Goal: Task Accomplishment & Management: Use online tool/utility

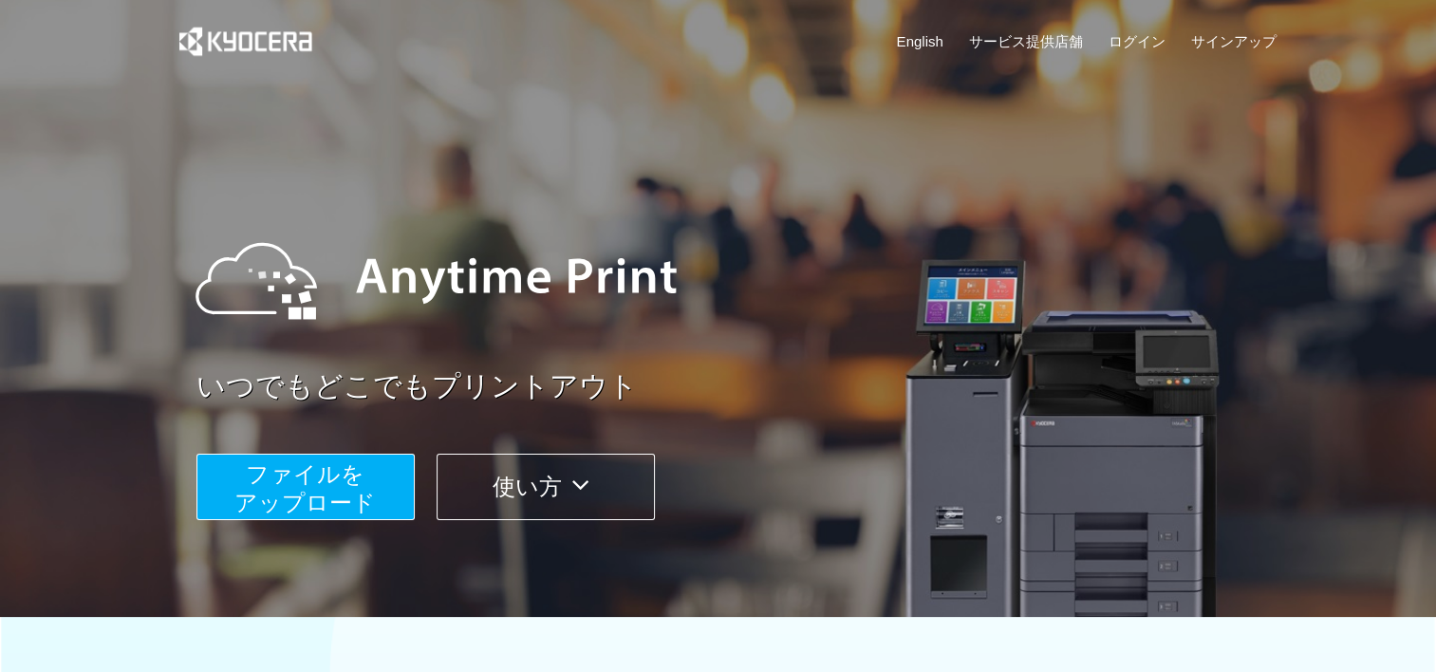
click at [370, 496] on span "ファイルを ​​アップロード" at bounding box center [304, 488] width 141 height 54
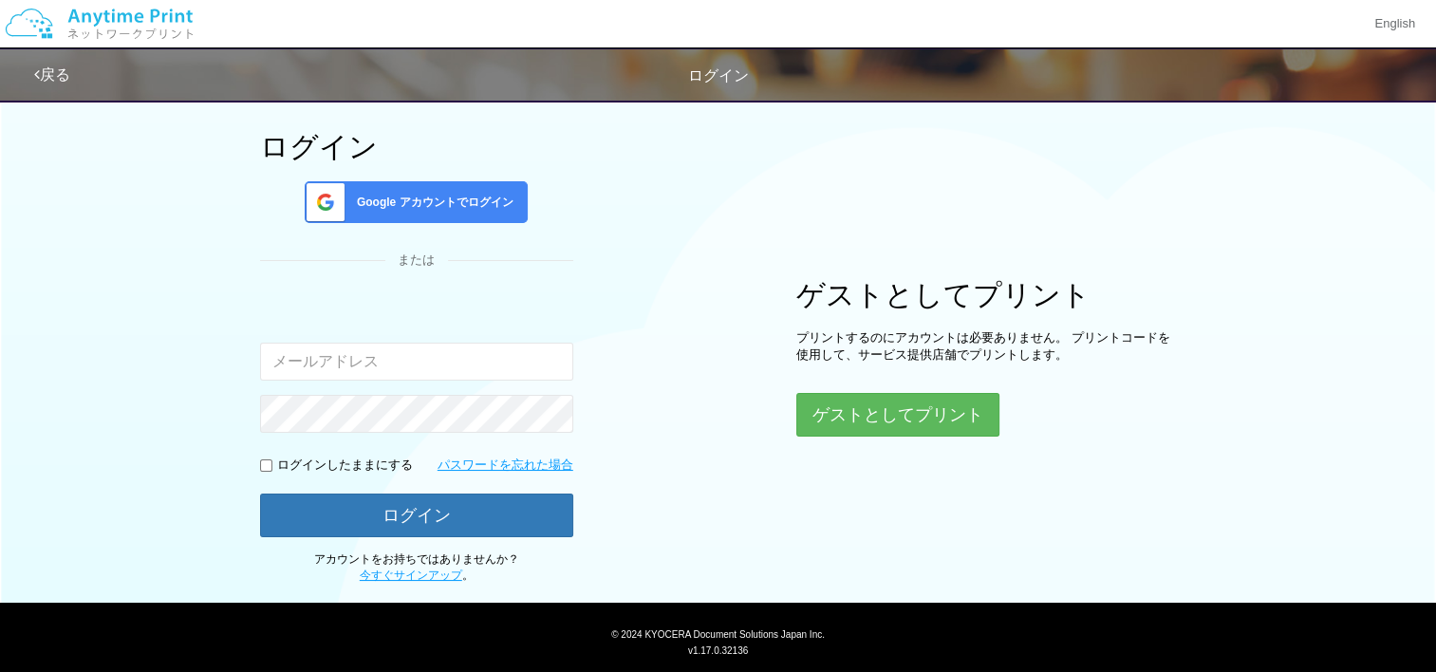
scroll to position [140, 0]
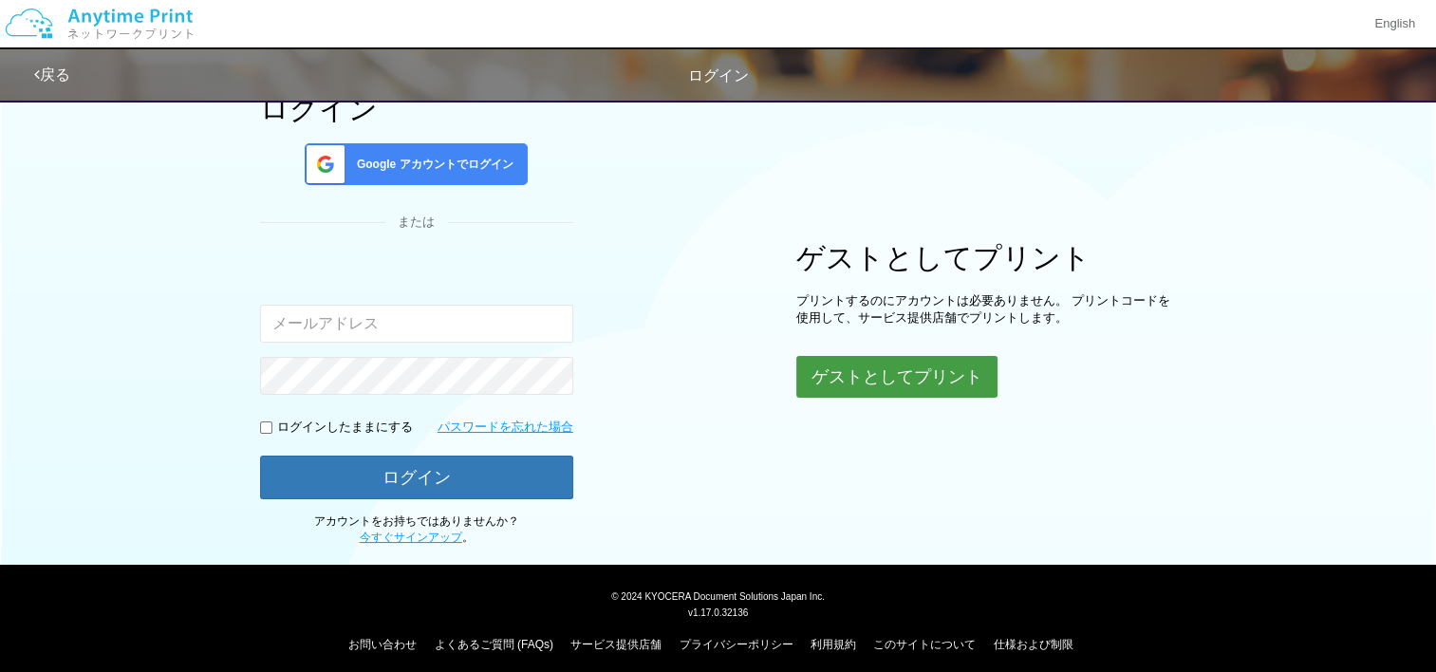
click at [847, 371] on button "ゲストとしてプリント" at bounding box center [897, 377] width 201 height 42
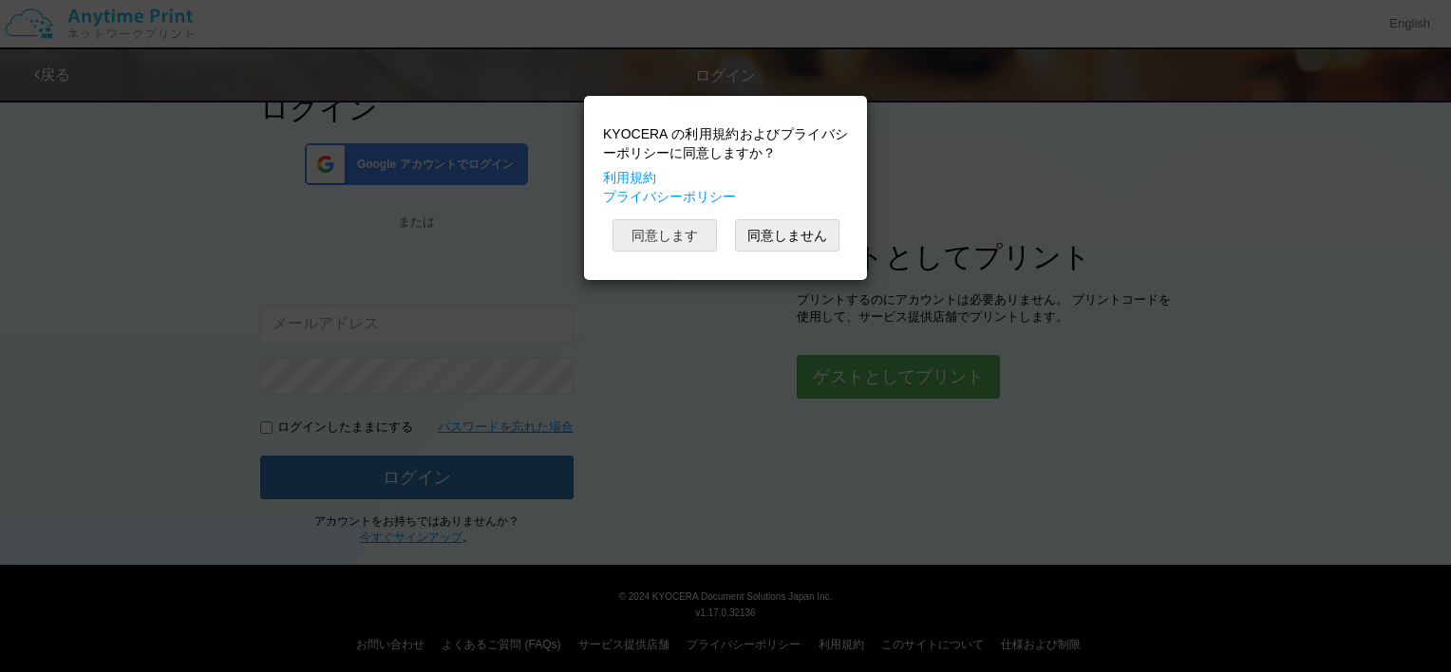
click at [680, 236] on button "同意します" at bounding box center [664, 235] width 104 height 32
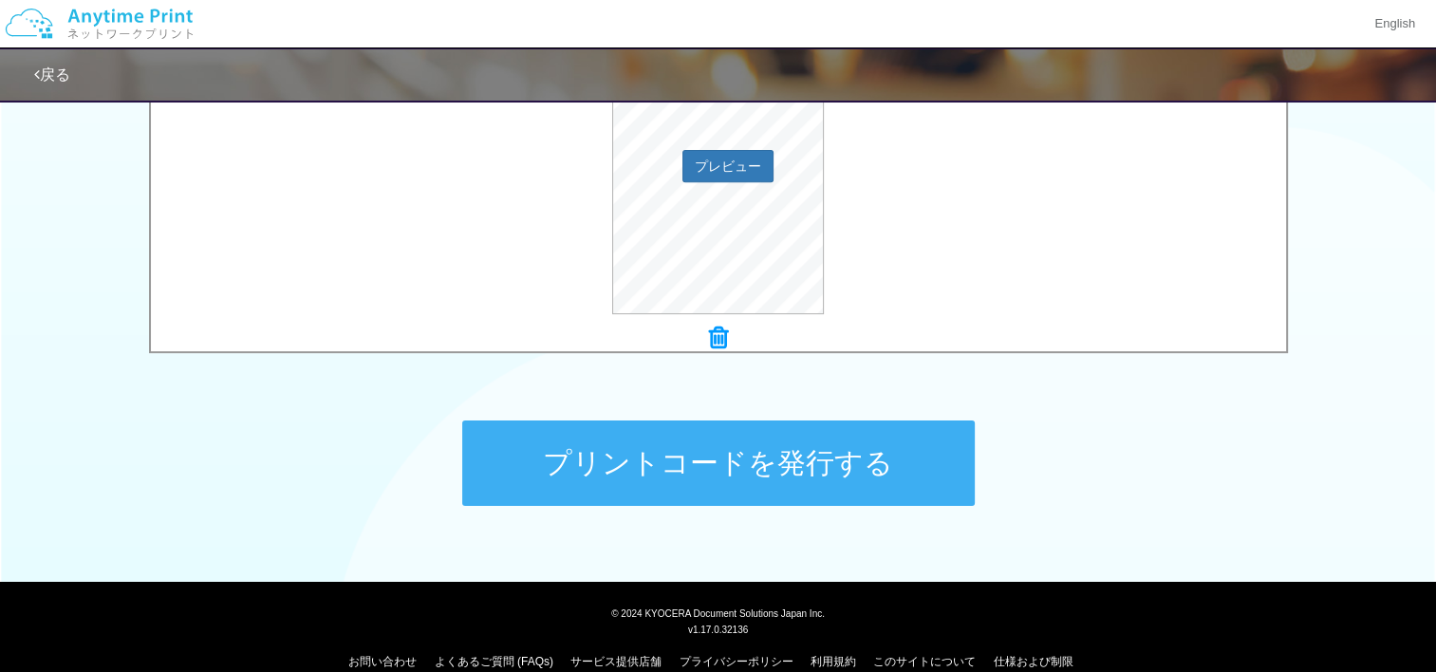
scroll to position [771, 0]
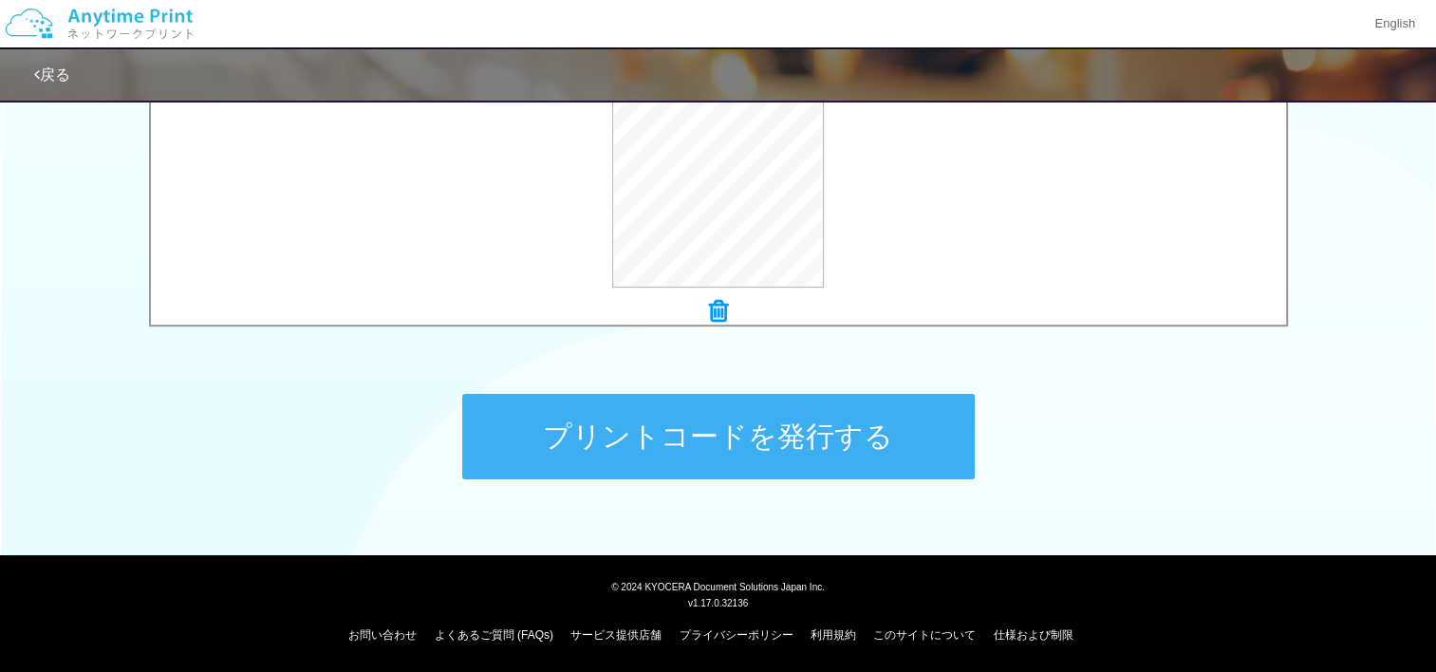
click at [776, 441] on button "プリントコードを発行する" at bounding box center [718, 436] width 513 height 85
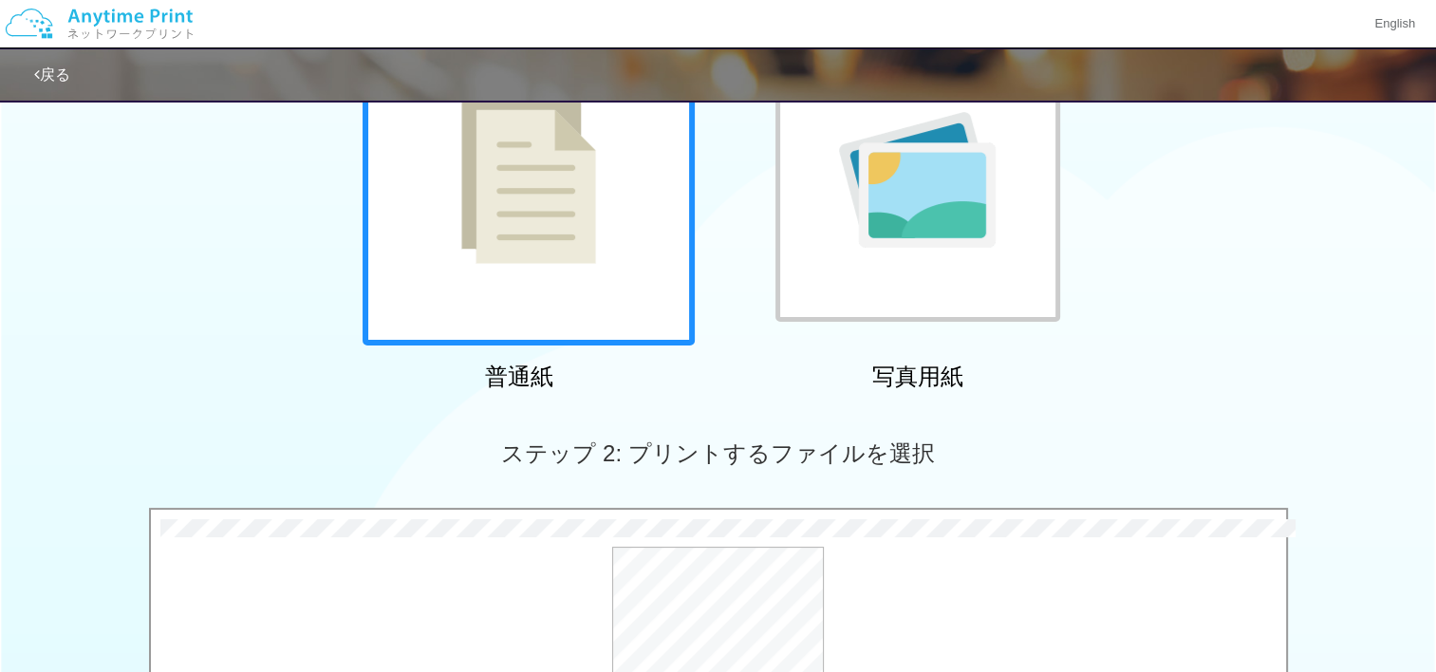
scroll to position [163, 0]
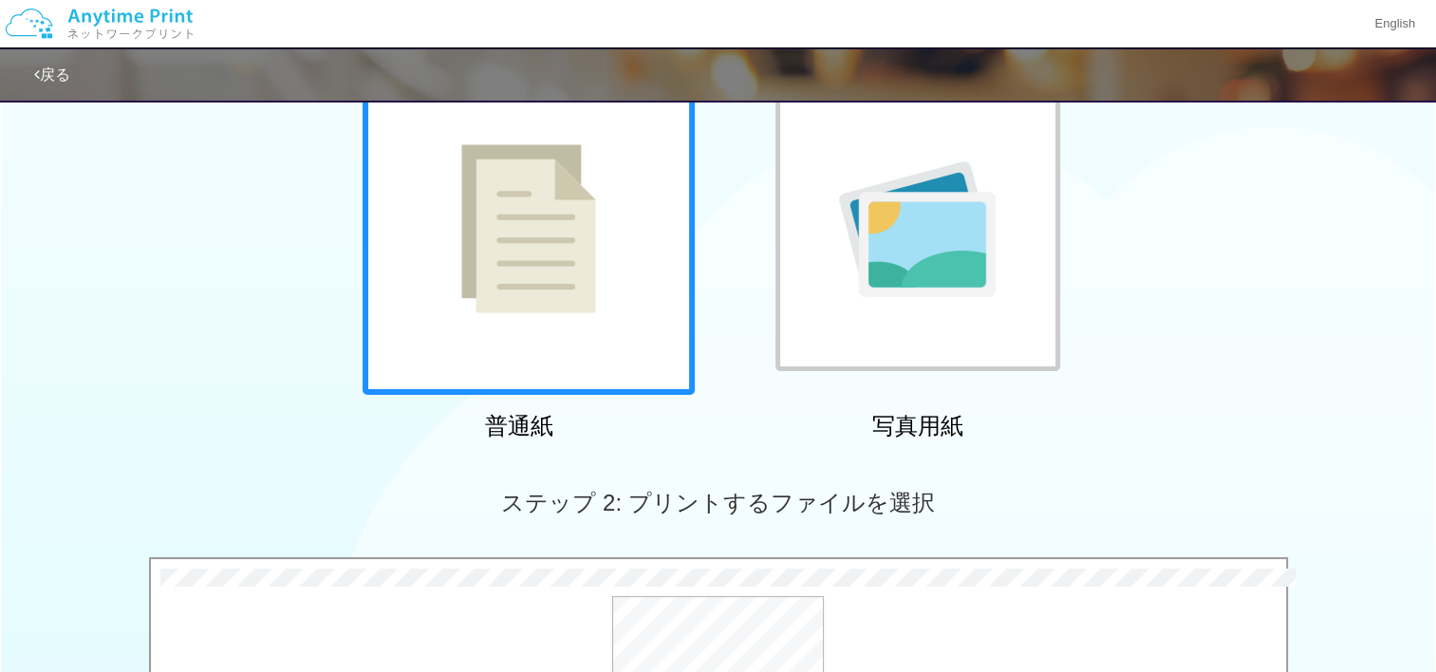
click at [554, 270] on img at bounding box center [528, 228] width 135 height 169
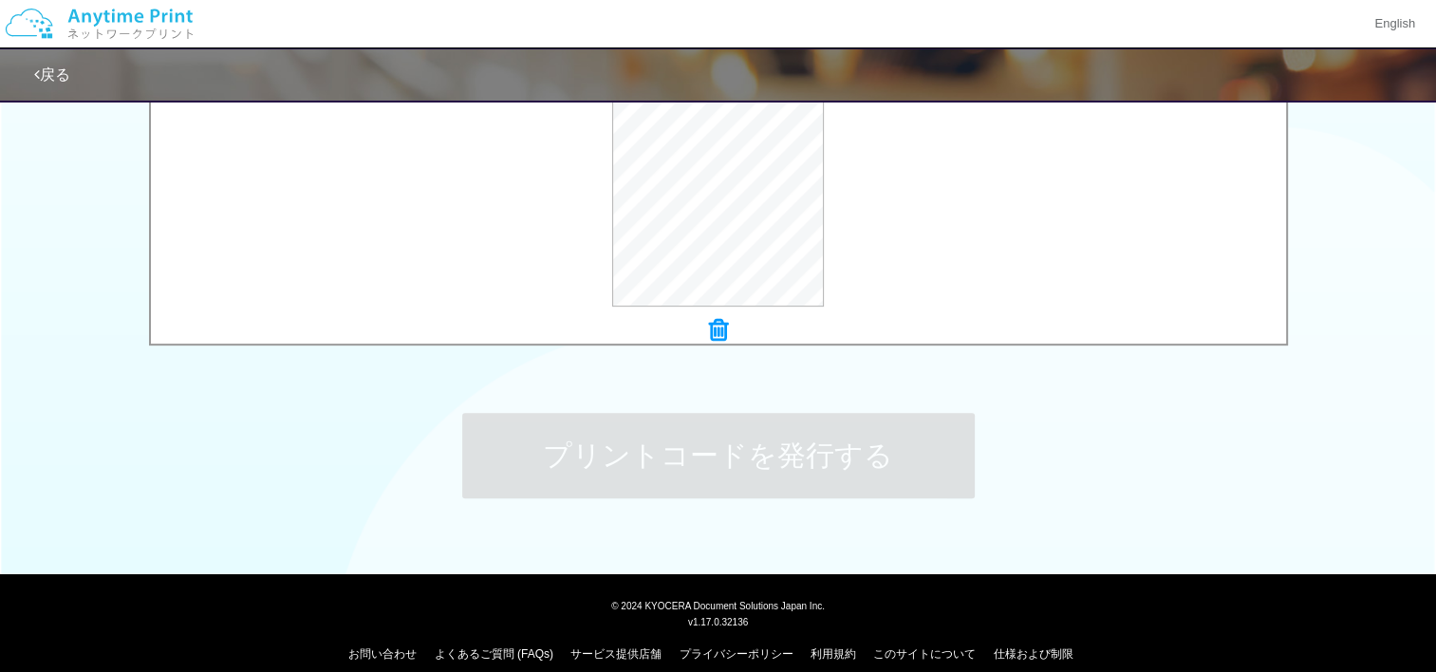
scroll to position [771, 0]
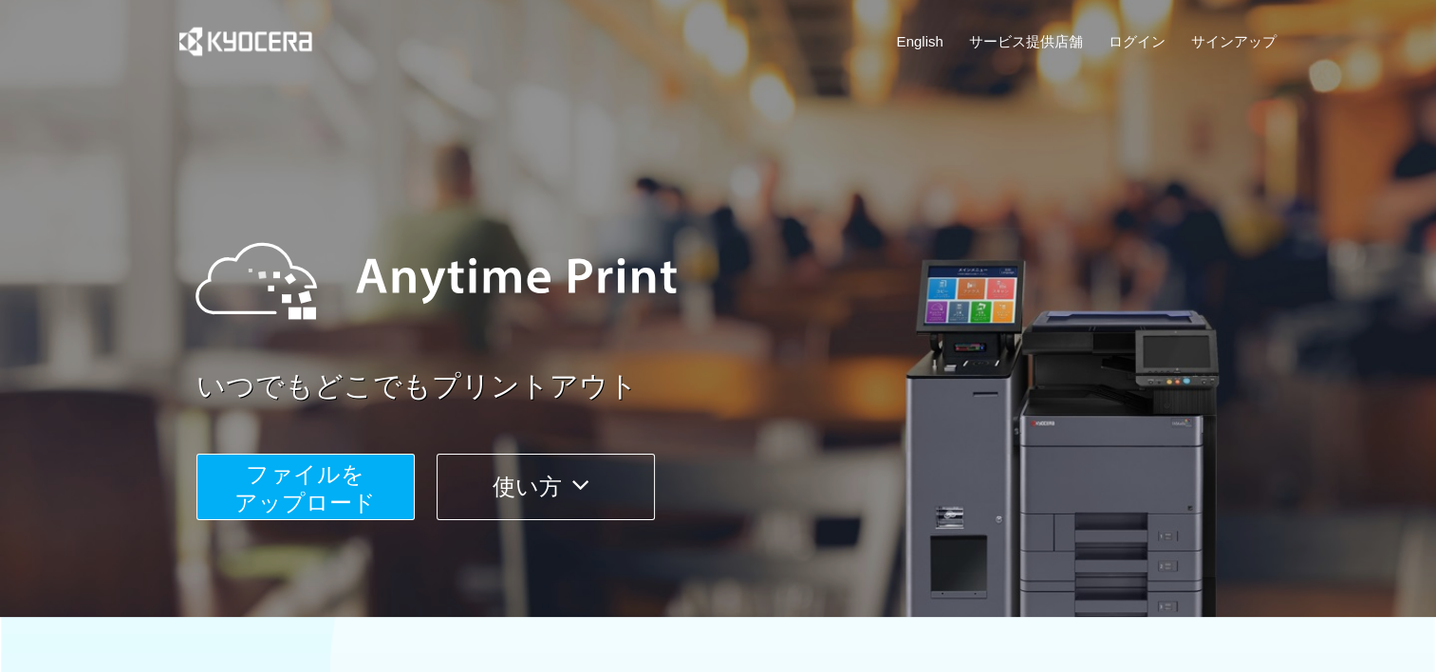
click at [352, 499] on span "ファイルを ​​アップロード" at bounding box center [304, 488] width 141 height 54
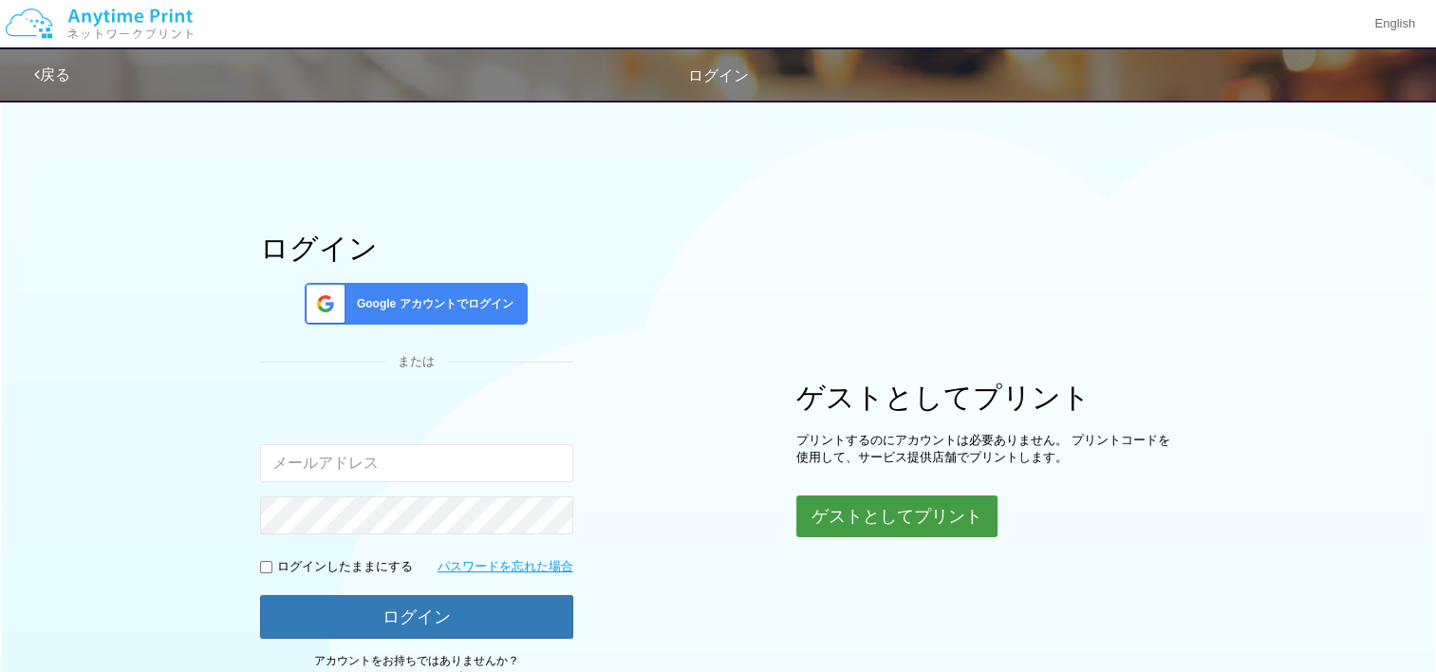
click at [889, 525] on button "ゲストとしてプリント" at bounding box center [897, 517] width 201 height 42
click at [886, 519] on button "ゲストとしてプリント" at bounding box center [897, 517] width 201 height 42
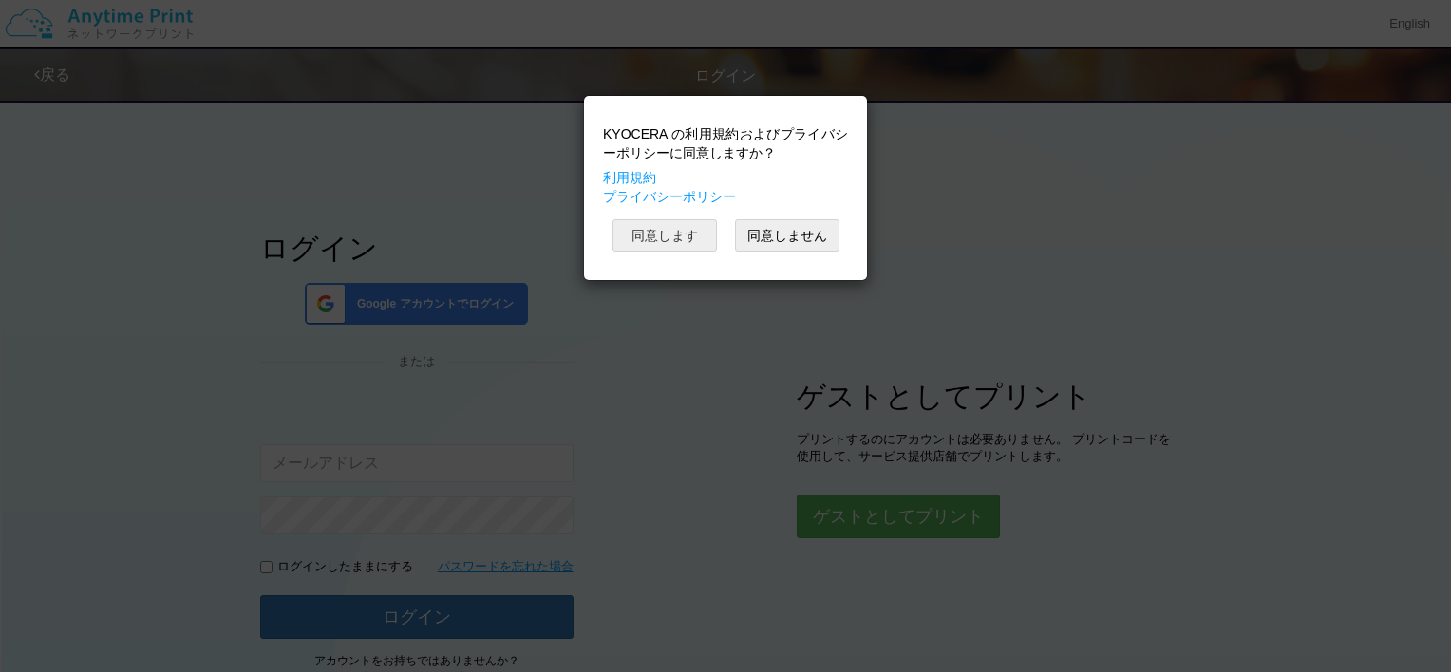
click at [662, 239] on button "同意します" at bounding box center [664, 235] width 104 height 32
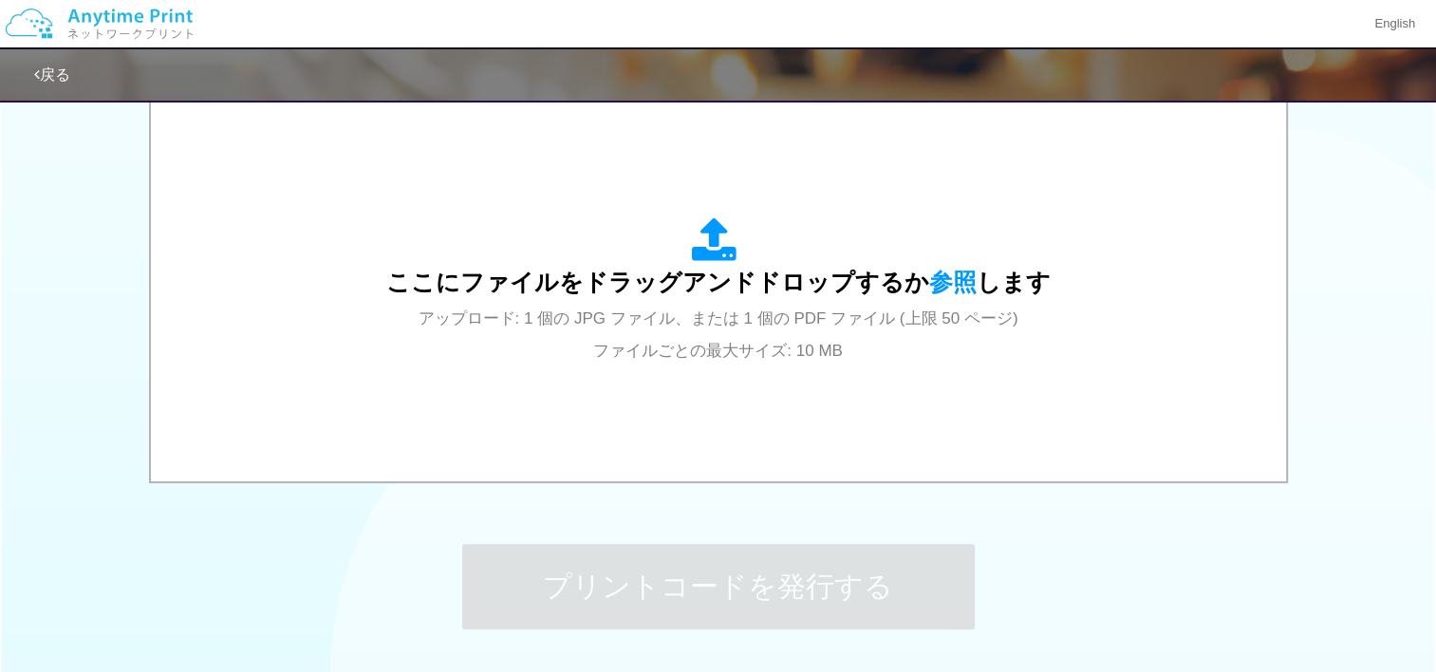
scroll to position [626, 0]
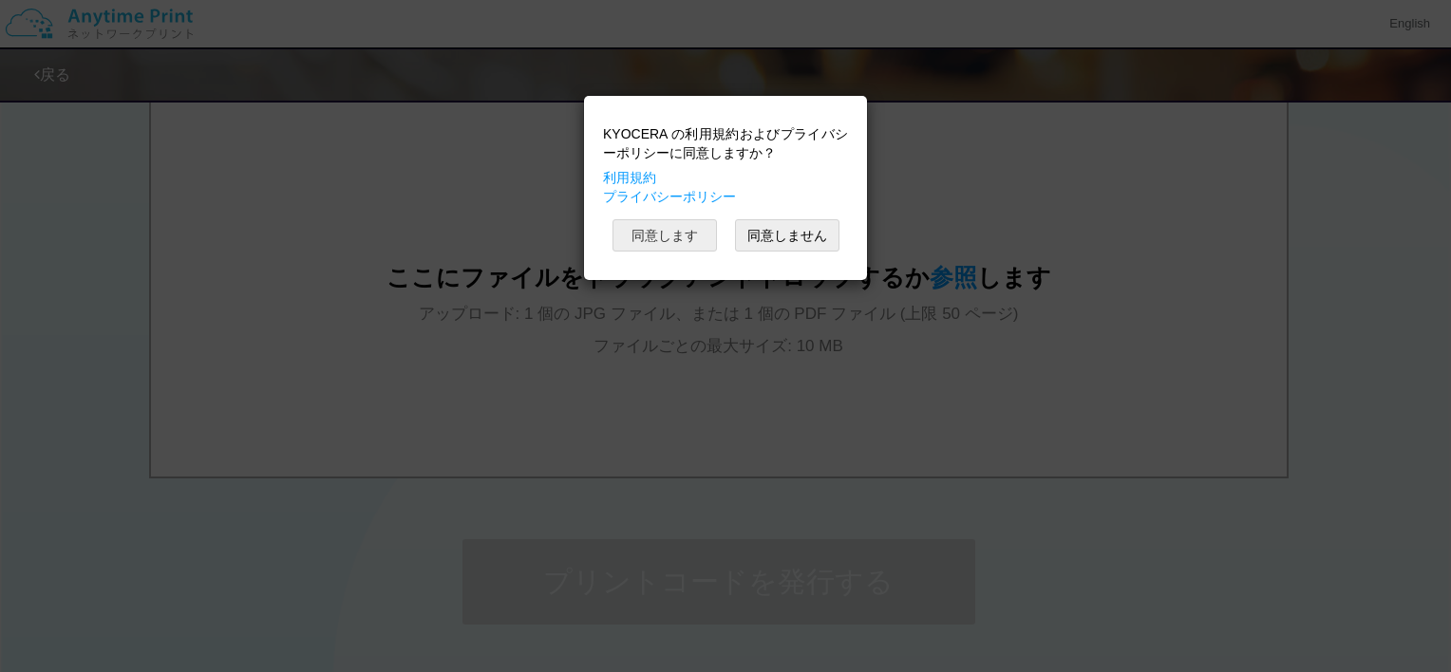
click at [674, 234] on button "同意します" at bounding box center [664, 235] width 104 height 32
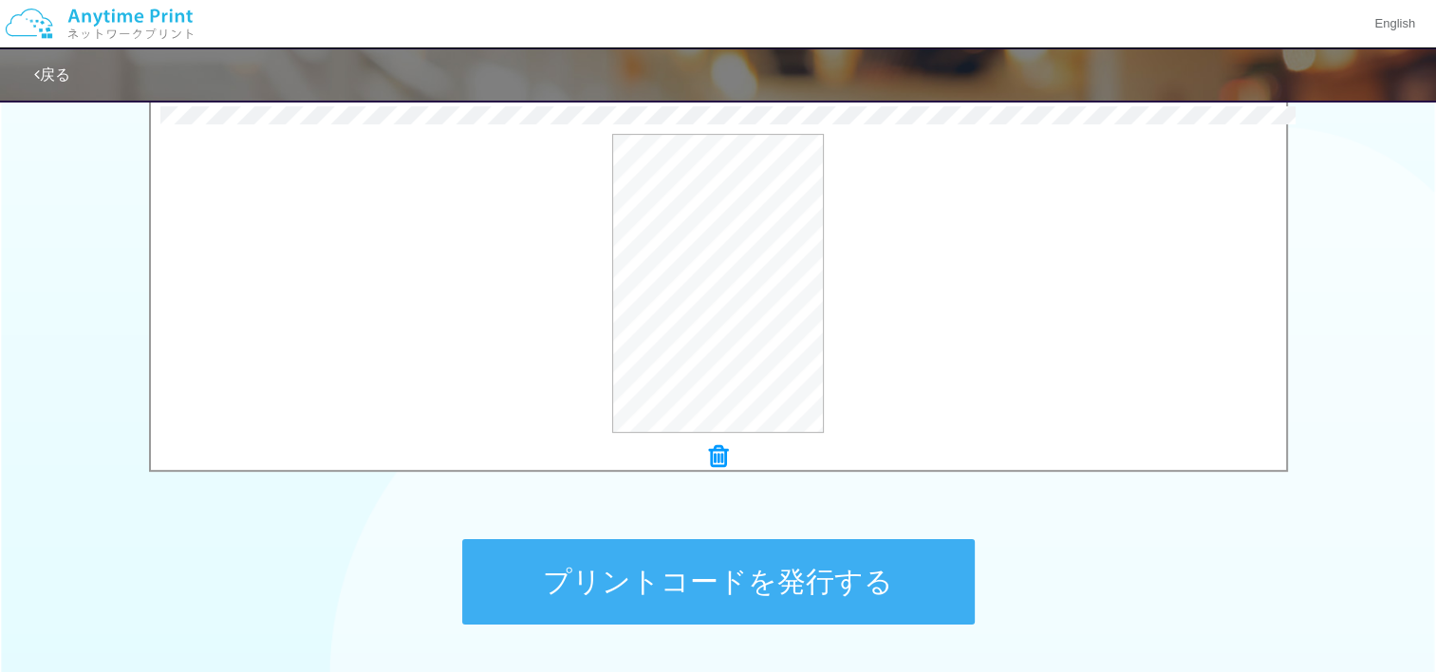
click at [743, 572] on button "プリントコードを発行する" at bounding box center [718, 581] width 513 height 85
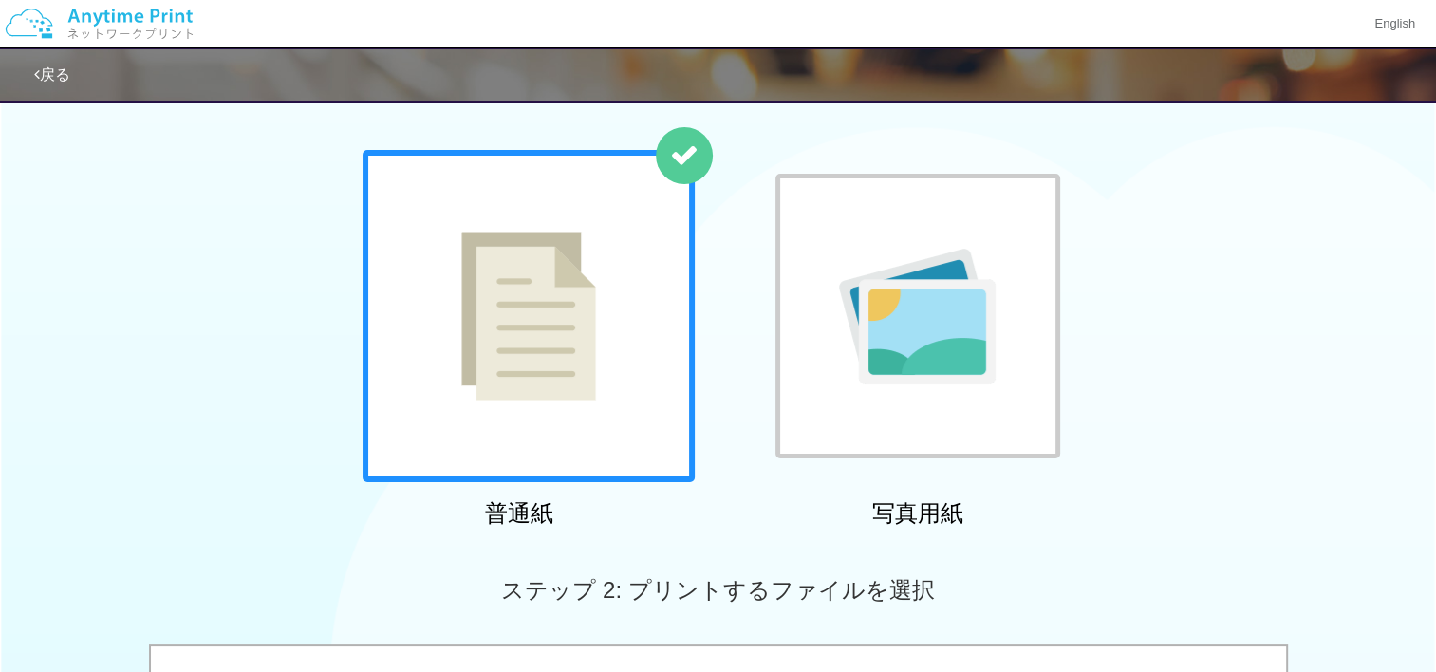
scroll to position [68, 0]
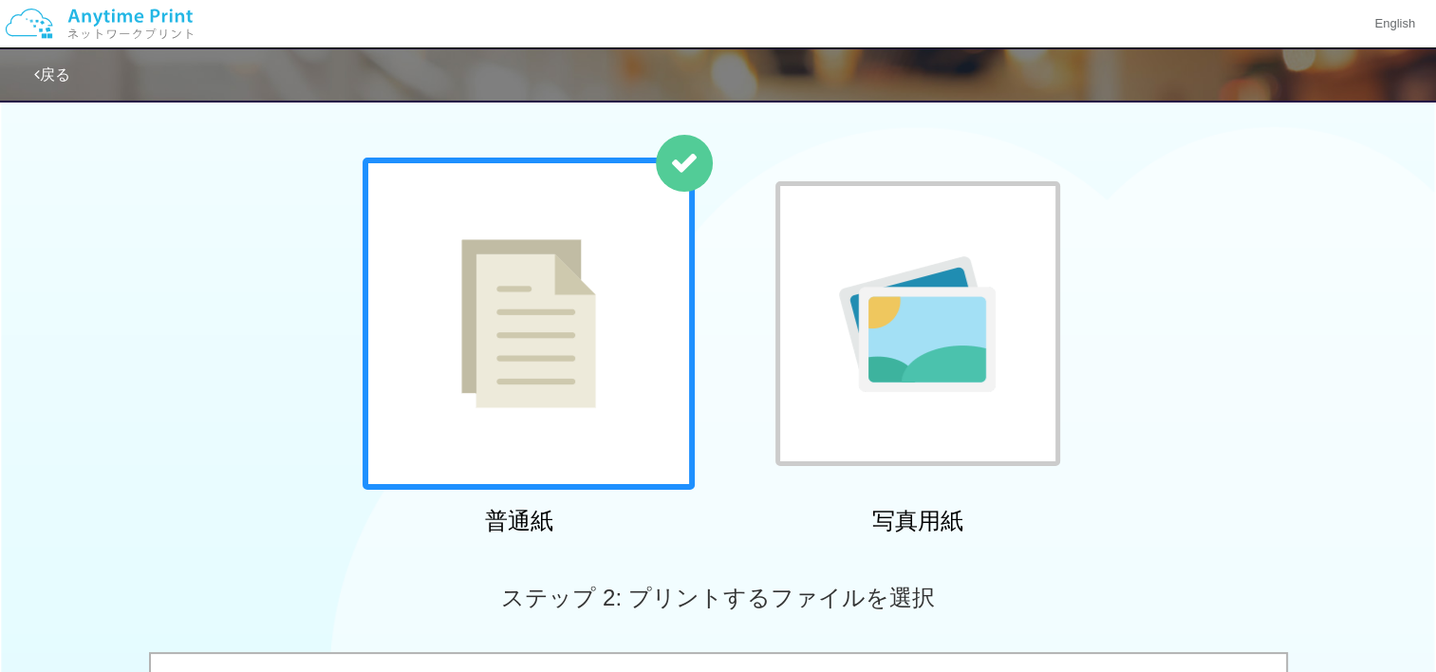
click at [104, 18] on img at bounding box center [99, 24] width 202 height 66
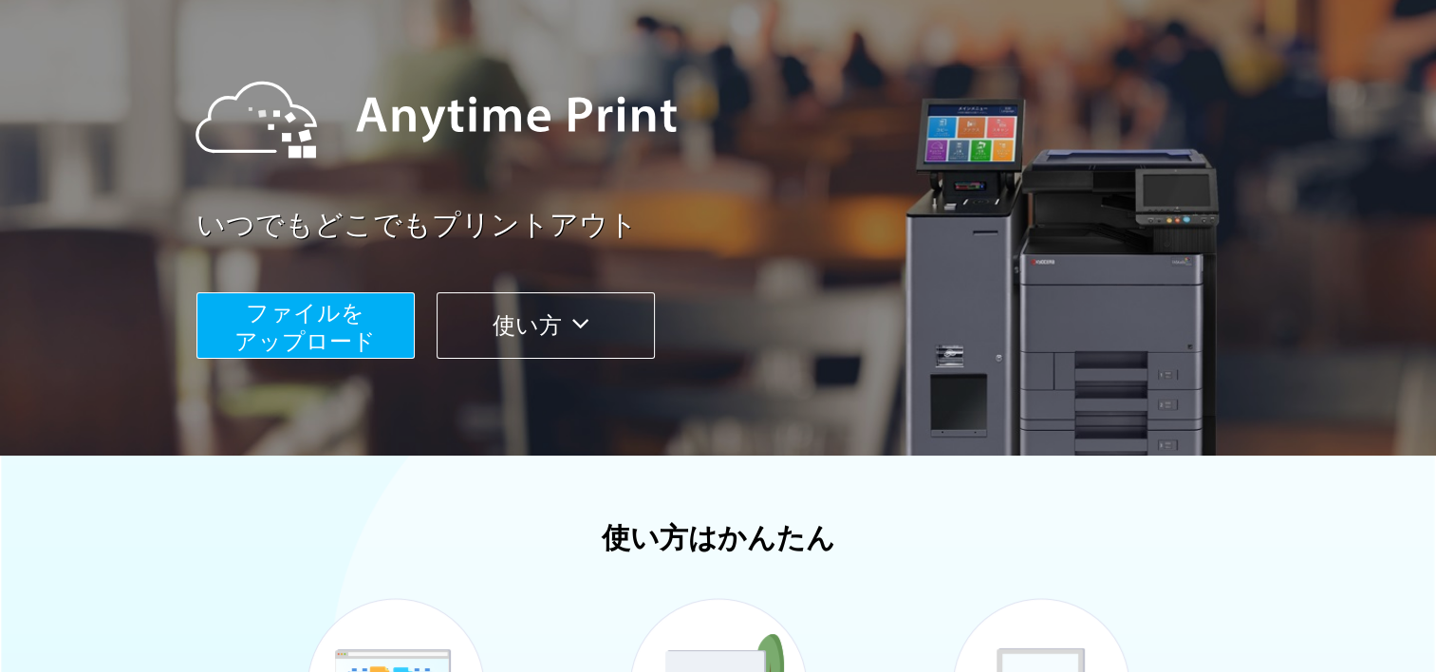
scroll to position [186, 0]
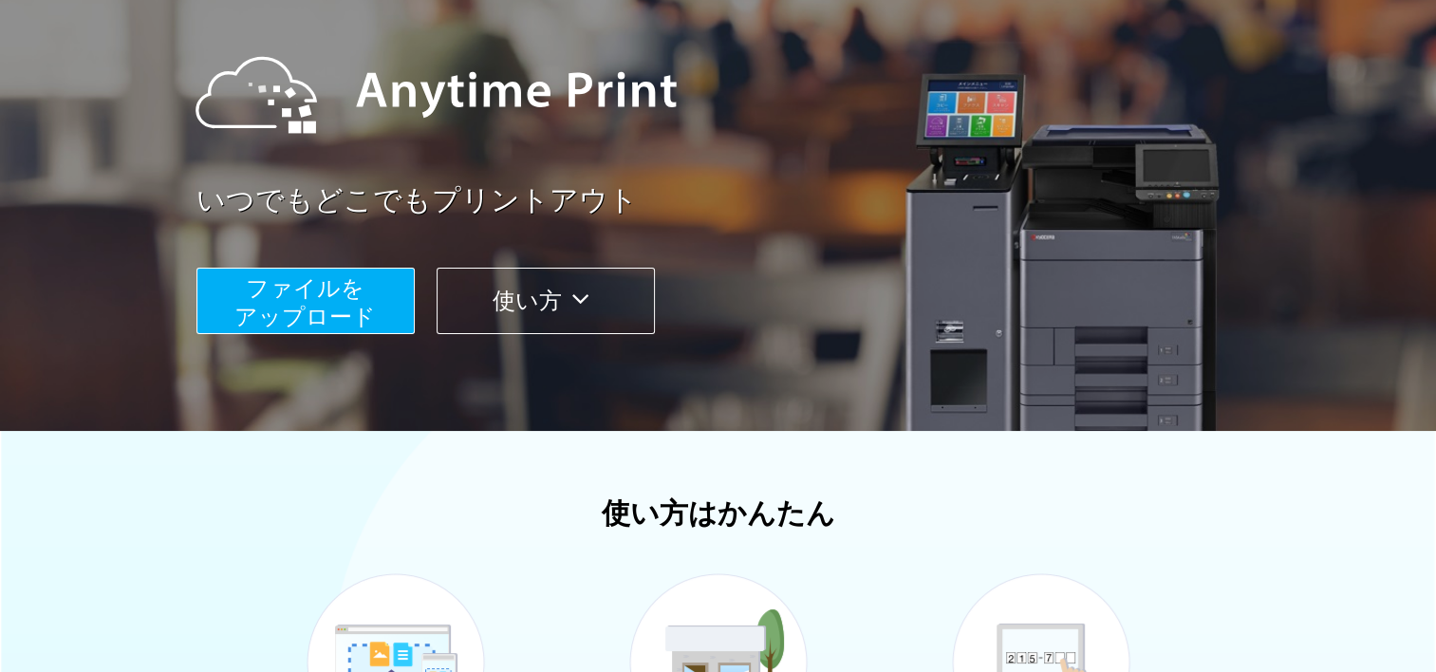
click at [356, 312] on span "ファイルを ​​アップロード" at bounding box center [304, 302] width 141 height 54
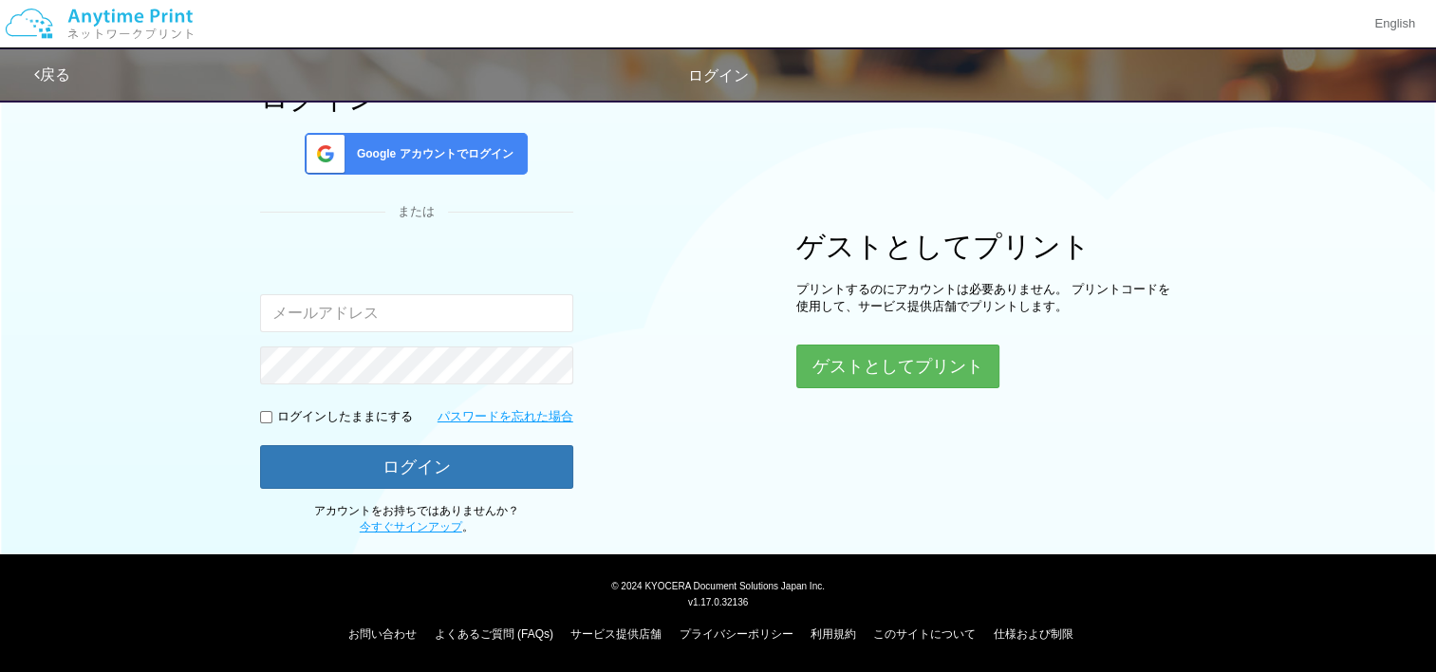
scroll to position [148, 0]
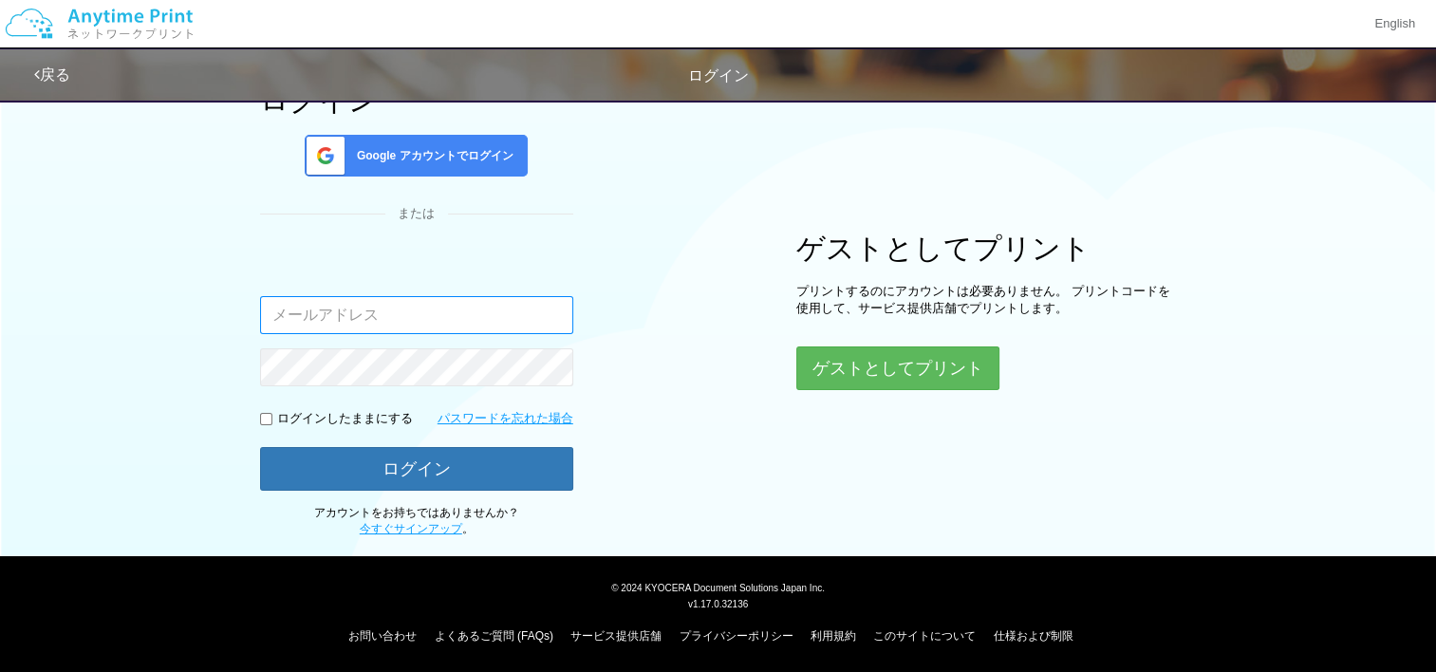
click at [403, 324] on input "email" at bounding box center [416, 315] width 313 height 38
type input "[EMAIL_ADDRESS][DOMAIN_NAME]"
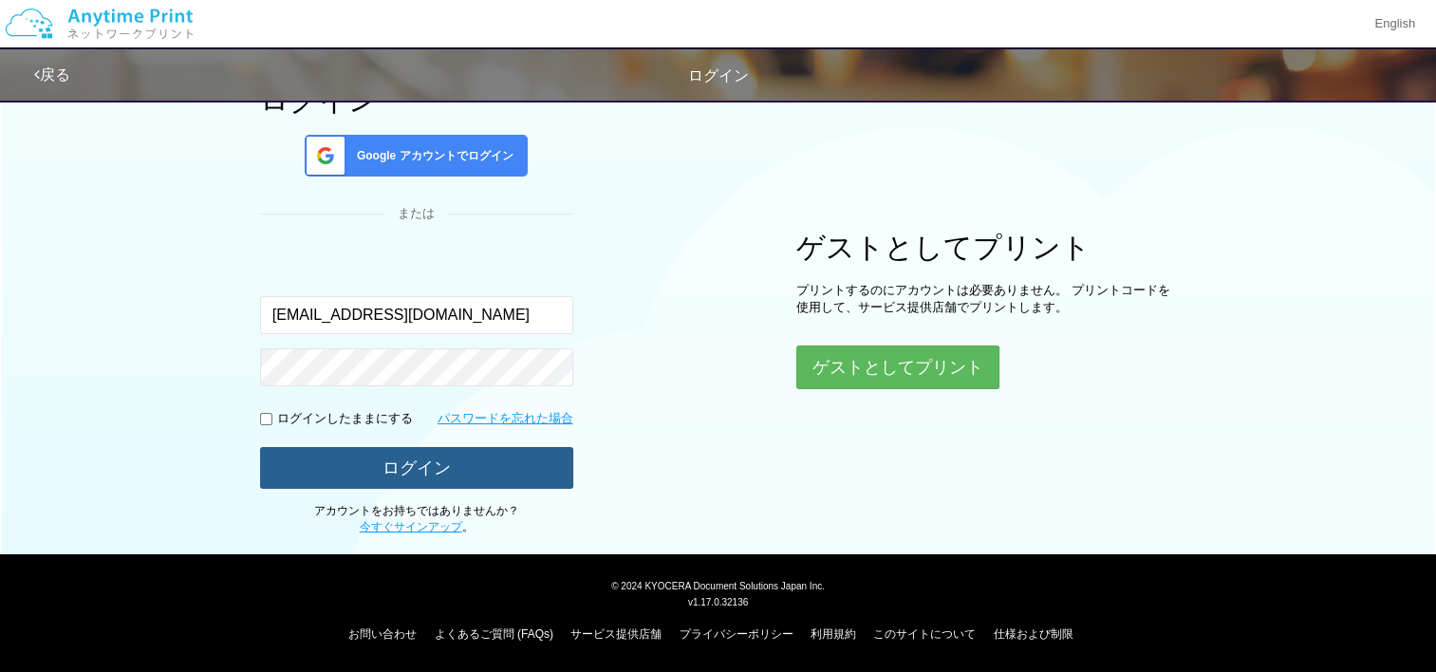
scroll to position [147, 0]
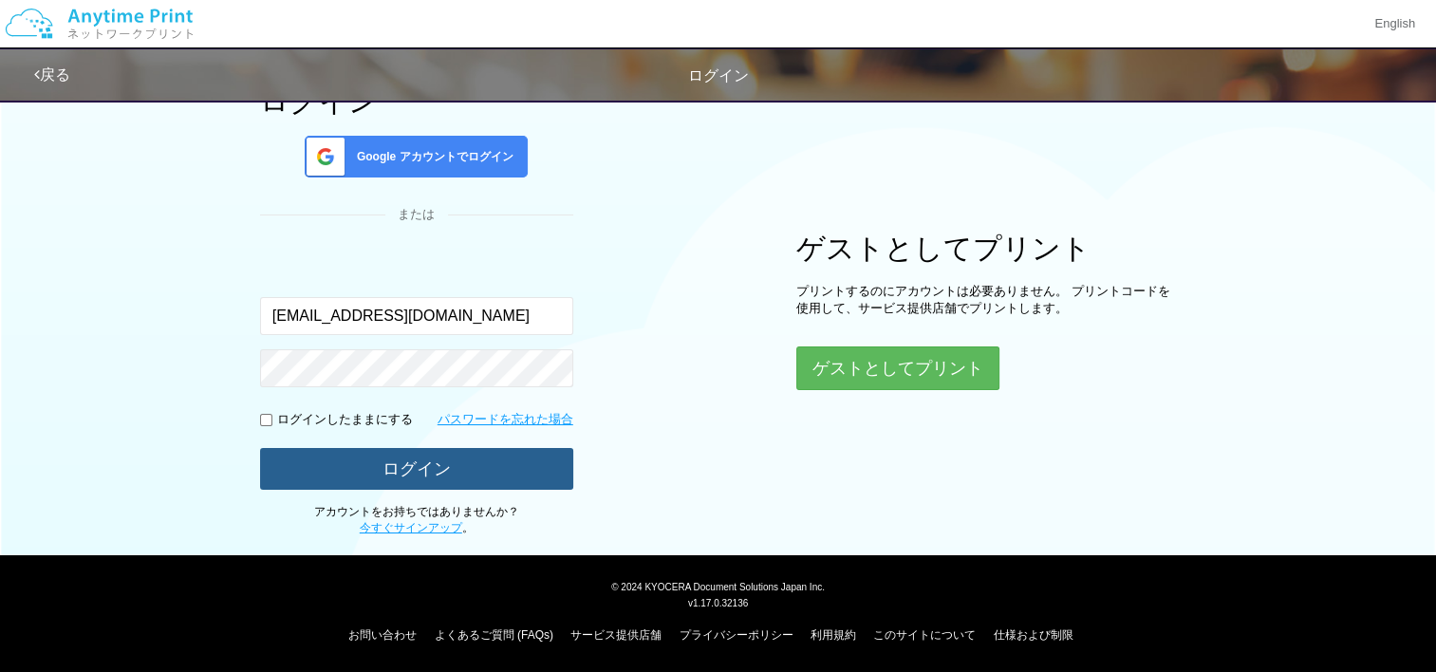
click at [441, 469] on button "ログイン" at bounding box center [416, 469] width 313 height 42
click at [386, 460] on button "ログイン" at bounding box center [416, 469] width 313 height 42
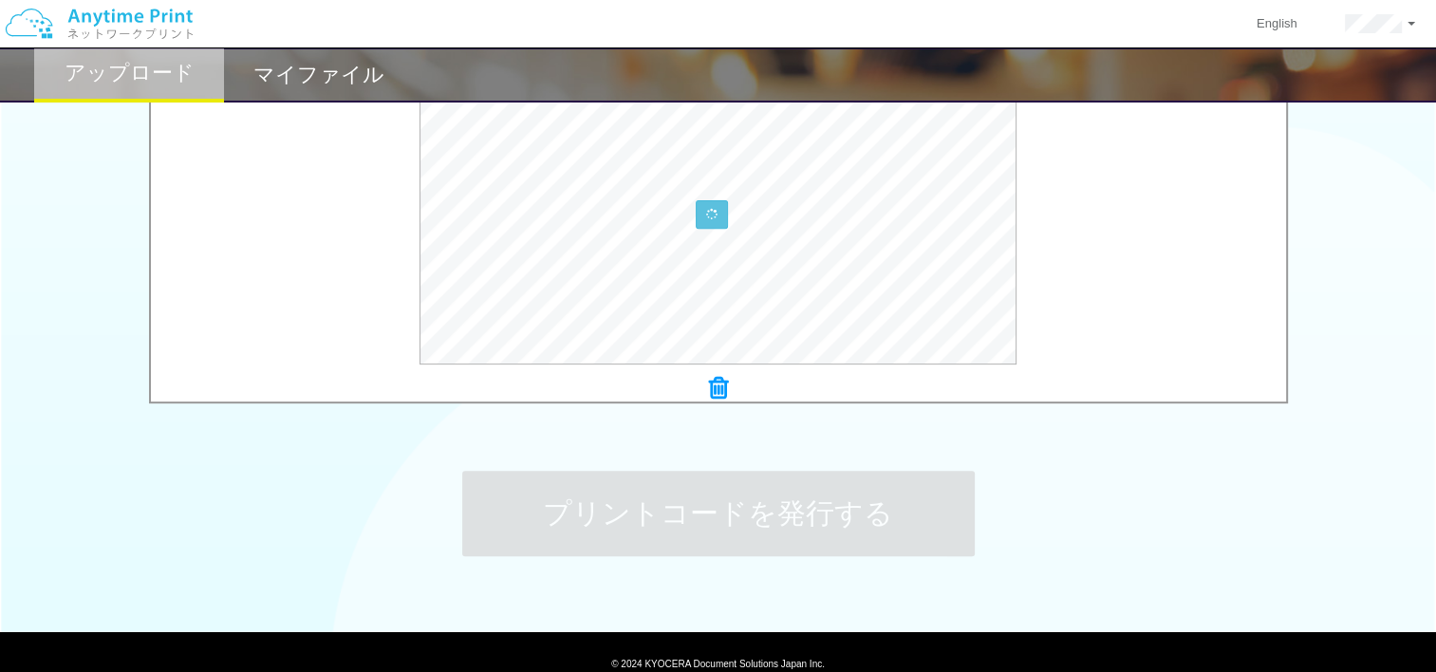
scroll to position [696, 0]
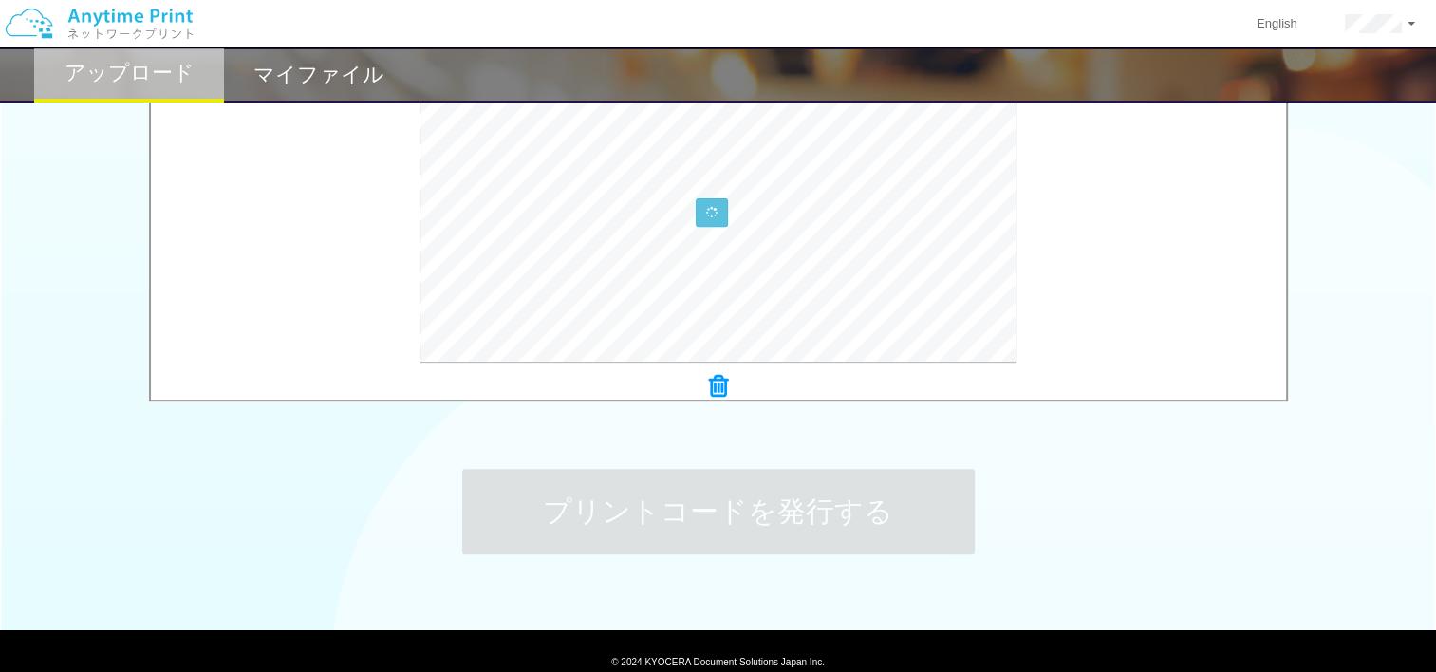
click at [716, 385] on icon at bounding box center [718, 386] width 19 height 25
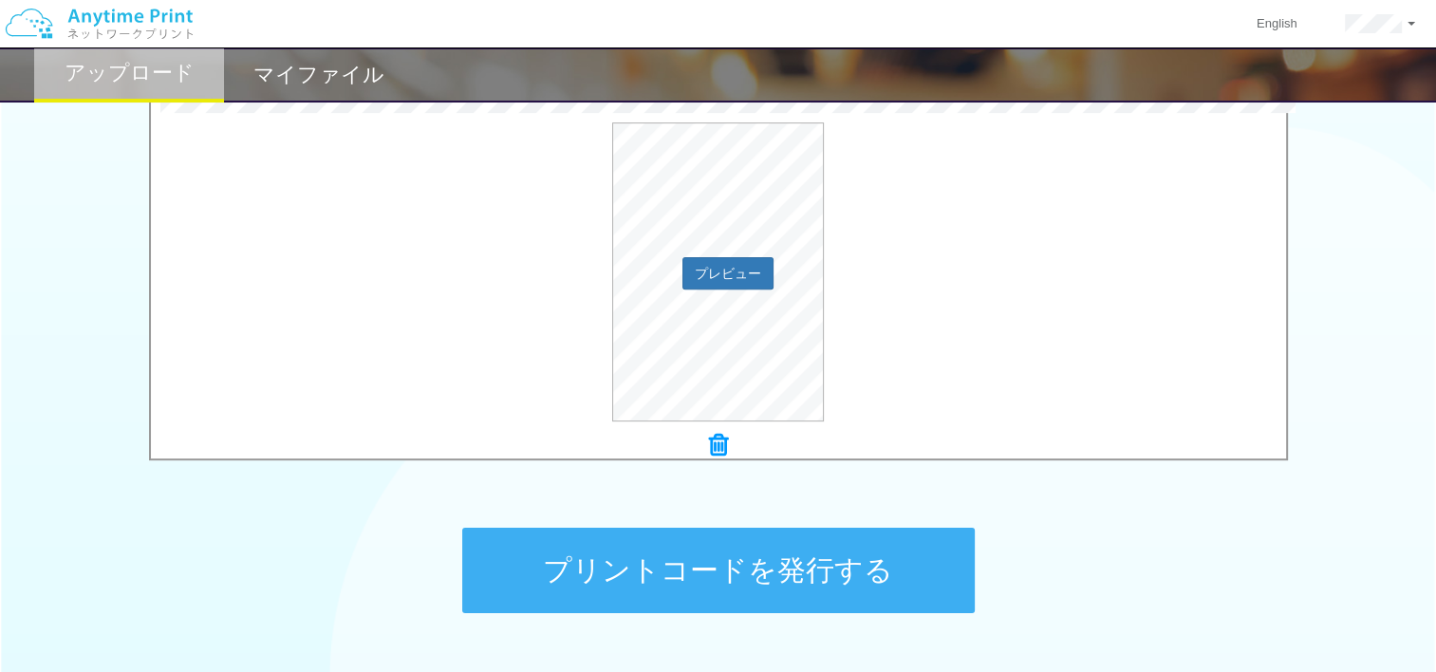
scroll to position [698, 0]
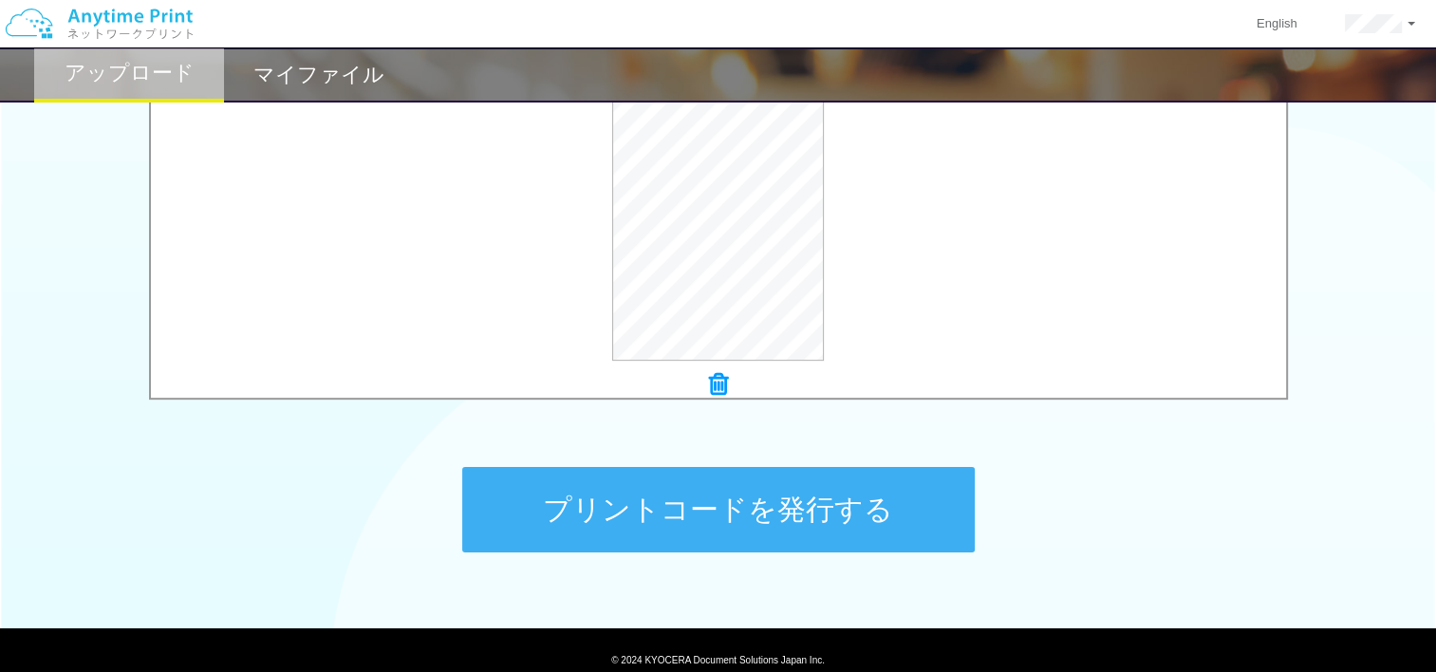
click at [744, 513] on button "プリントコードを発行する" at bounding box center [718, 509] width 513 height 85
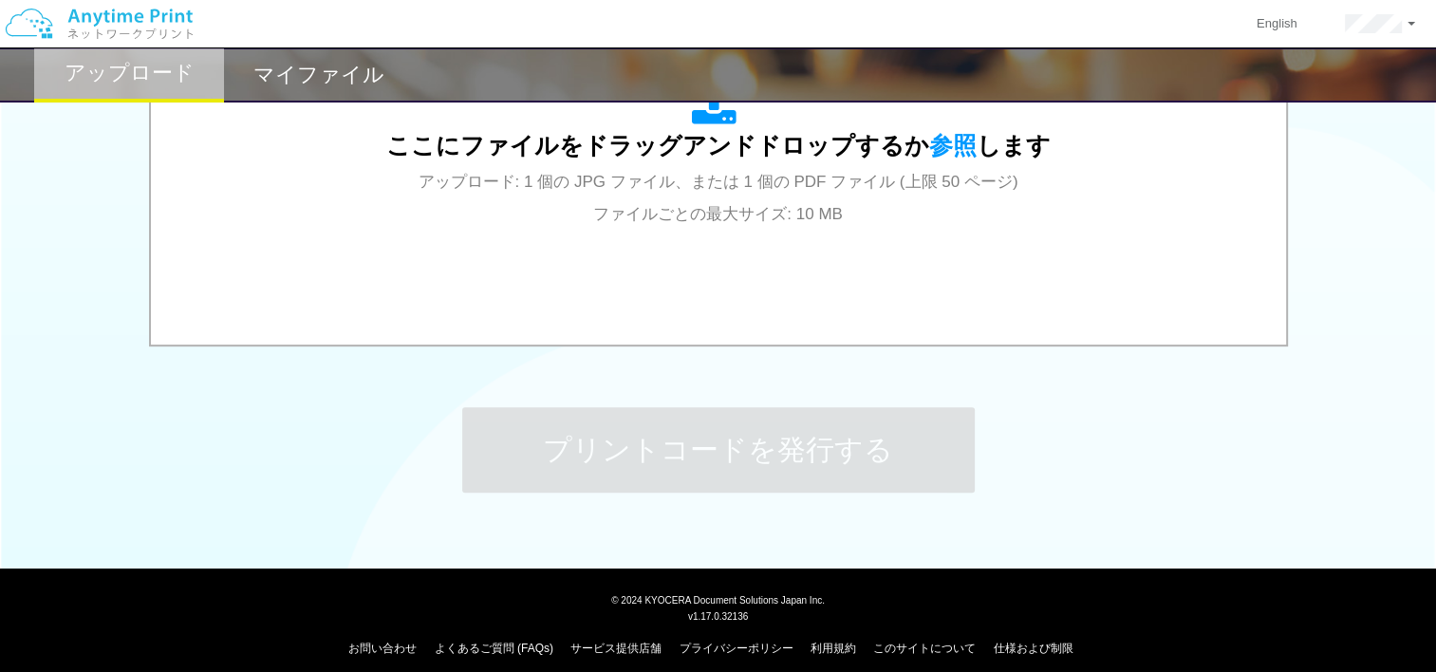
scroll to position [771, 0]
